Goal: Transaction & Acquisition: Purchase product/service

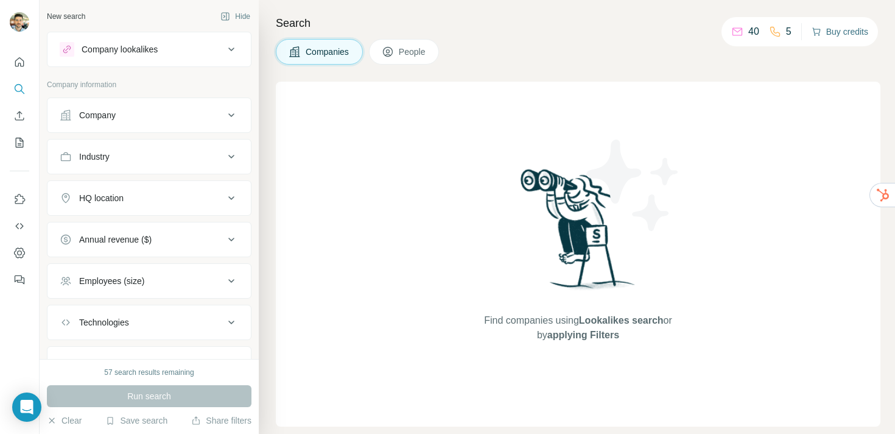
click at [837, 35] on button "Buy credits" at bounding box center [840, 31] width 57 height 17
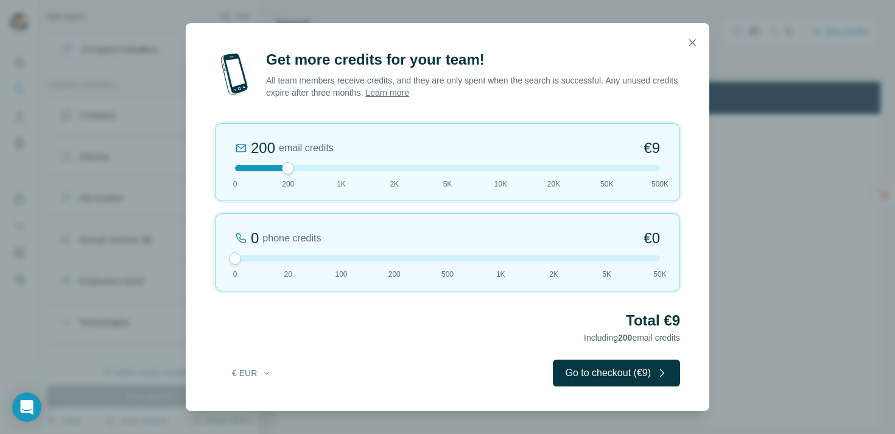
drag, startPoint x: 288, startPoint y: 261, endPoint x: 215, endPoint y: 261, distance: 73.1
click at [215, 261] on div "0 phone credits €0 [PHONE_NUMBER] 1K 2K 5K 50K" at bounding box center [447, 252] width 465 height 78
click at [303, 169] on div at bounding box center [447, 168] width 425 height 6
click at [314, 167] on div at bounding box center [447, 168] width 425 height 6
click at [340, 167] on div at bounding box center [447, 168] width 425 height 6
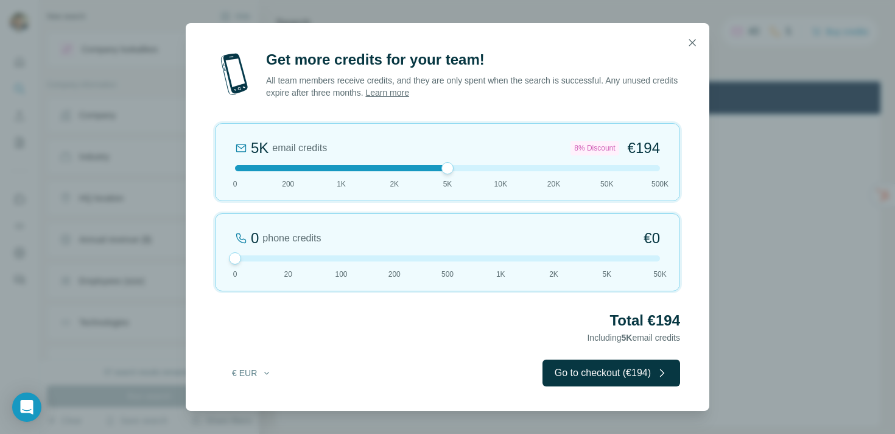
drag, startPoint x: 342, startPoint y: 166, endPoint x: 451, endPoint y: 166, distance: 108.4
click at [451, 166] on div at bounding box center [448, 168] width 12 height 12
drag, startPoint x: 655, startPoint y: 321, endPoint x: 691, endPoint y: 321, distance: 35.3
click at [691, 321] on div "Get more credits for your team! All team members receive credits, and they are …" at bounding box center [448, 230] width 524 height 361
click at [400, 167] on div at bounding box center [447, 168] width 425 height 6
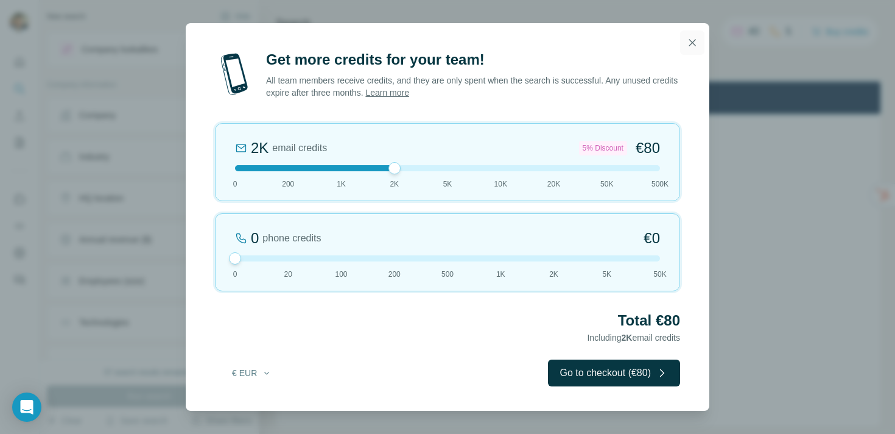
click at [694, 41] on icon "button" at bounding box center [693, 42] width 7 height 7
